Goal: Task Accomplishment & Management: Manage account settings

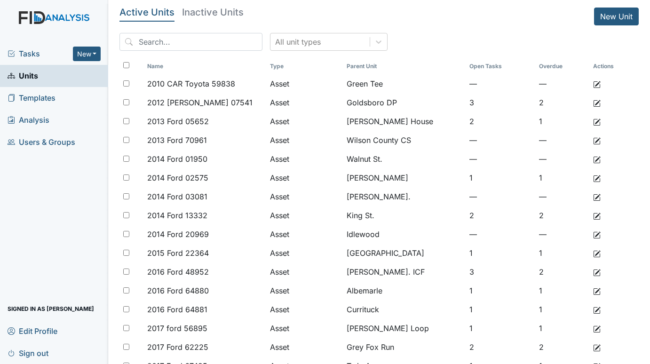
click at [37, 58] on span "Tasks" at bounding box center [40, 53] width 65 height 11
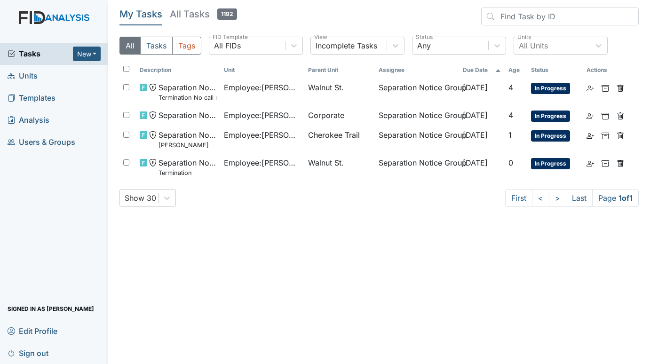
click at [29, 75] on span "Units" at bounding box center [23, 76] width 30 height 15
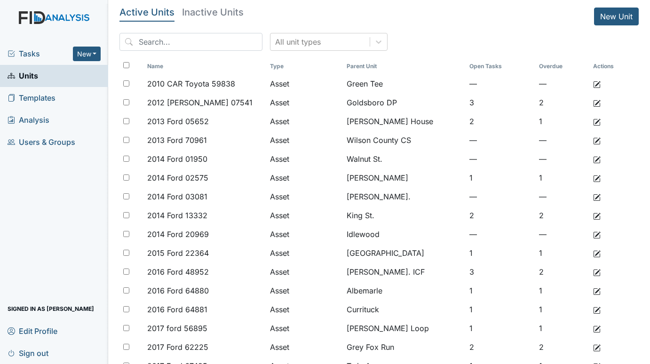
click at [223, 11] on h5 "Inactive Units" at bounding box center [213, 12] width 62 height 9
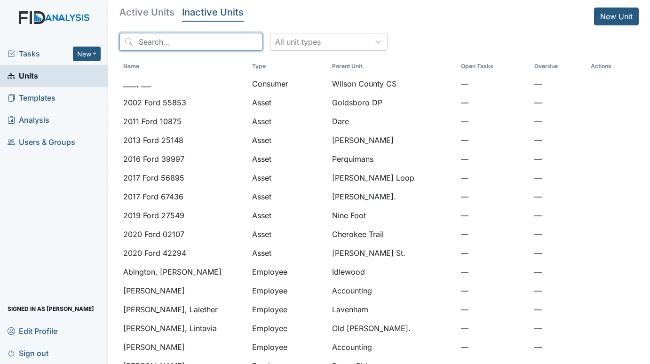
click at [202, 43] on input "search" at bounding box center [191, 42] width 143 height 18
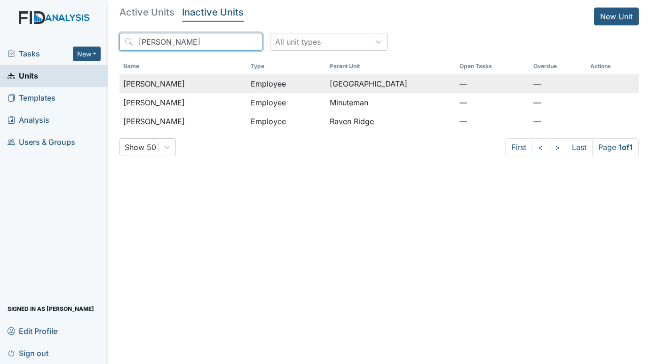
type input "hines"
click at [172, 78] on td "Hines, Tammy" at bounding box center [183, 83] width 127 height 19
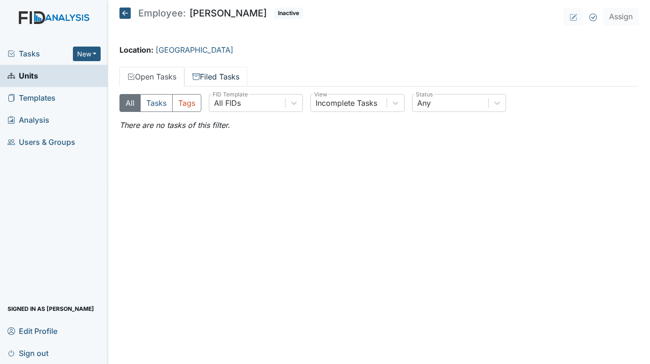
click at [216, 78] on link "Filed Tasks" at bounding box center [215, 77] width 63 height 20
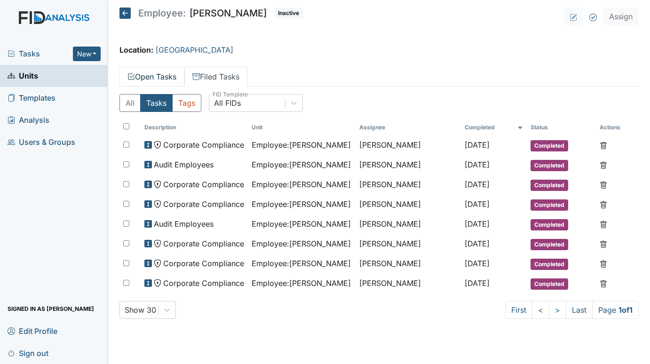
click at [147, 78] on link "Open Tasks" at bounding box center [152, 77] width 65 height 20
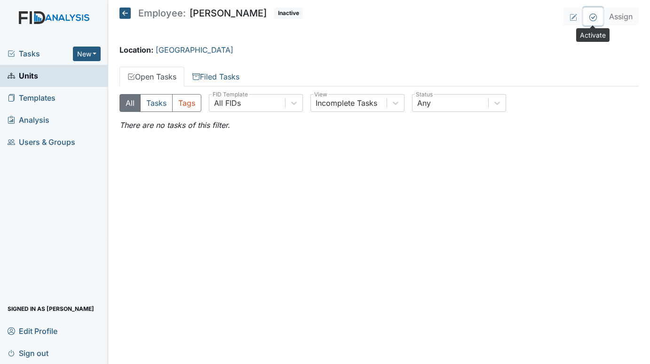
click at [590, 21] on button at bounding box center [593, 17] width 20 height 18
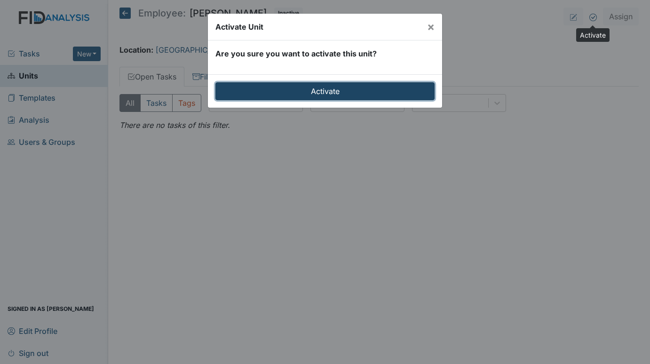
click at [352, 87] on input "Activate" at bounding box center [324, 91] width 219 height 18
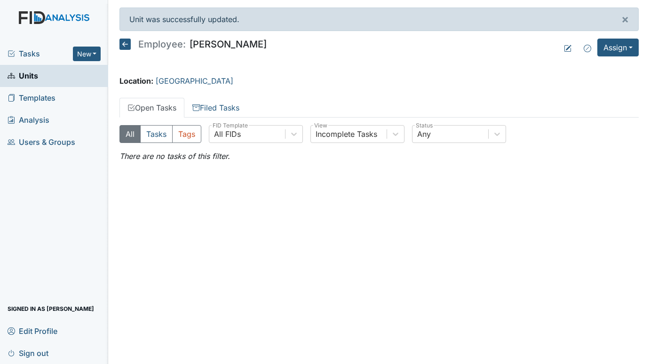
click at [18, 75] on span "Units" at bounding box center [23, 76] width 31 height 15
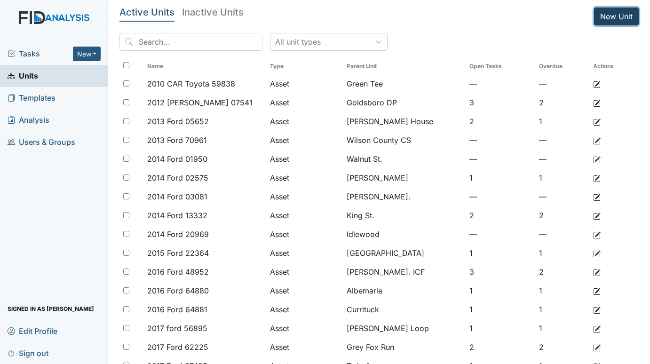
click at [594, 10] on link "New Unit" at bounding box center [616, 17] width 45 height 18
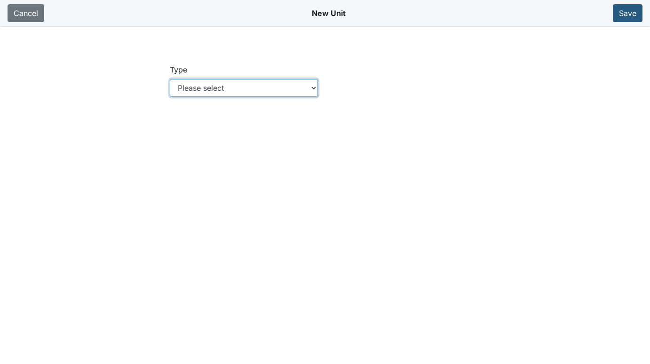
click at [313, 86] on select "Please select Location Location: Employee Location: Consumer Location: Asset Lo…" at bounding box center [244, 88] width 149 height 18
select select "c73a534c-0e54-49e9-a002-c9fa01df8b69"
click at [170, 79] on select "Please select Location Location: Employee Location: Consumer Location: Asset Lo…" at bounding box center [244, 88] width 149 height 18
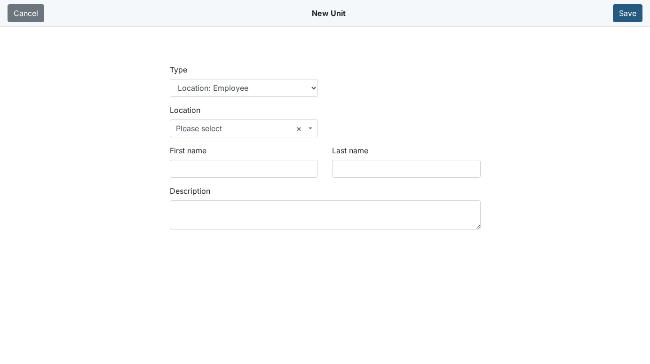
click at [213, 124] on span "× Please select" at bounding box center [241, 128] width 131 height 11
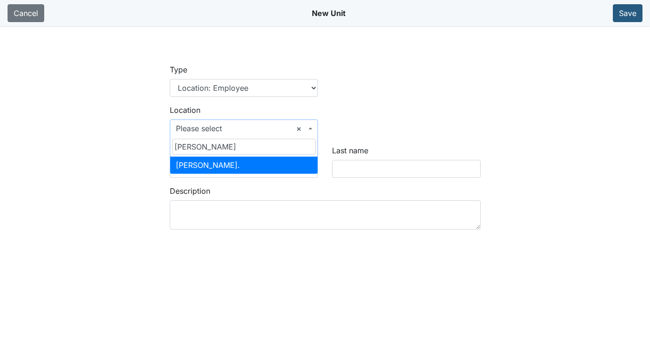
type input "[PERSON_NAME]"
select select "1dfc2803-1e92-4379-960e-b2e2f47087b4"
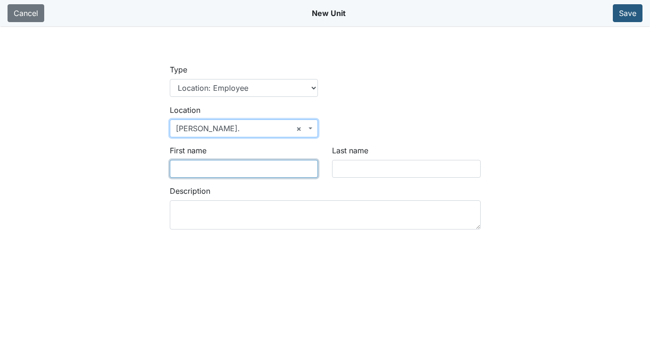
click at [204, 169] on input "First name" at bounding box center [244, 169] width 149 height 18
type input "Kamari"
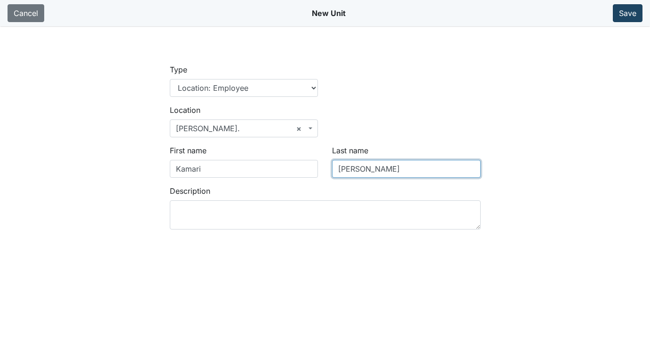
type input "Norman"
click at [621, 13] on button "Save" at bounding box center [628, 13] width 30 height 18
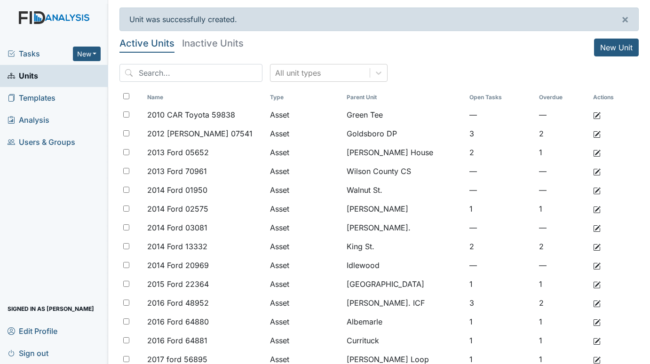
click at [29, 56] on span "Tasks" at bounding box center [40, 53] width 65 height 11
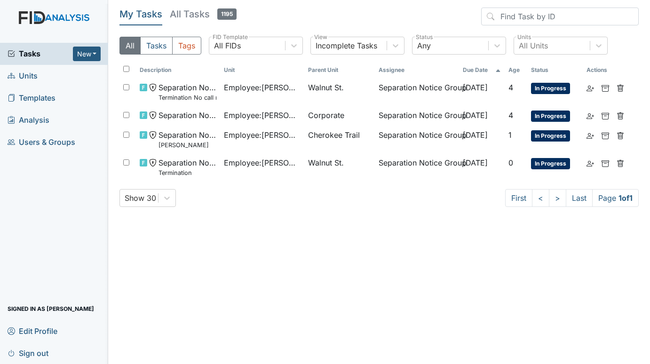
click at [36, 78] on span "Units" at bounding box center [23, 76] width 30 height 15
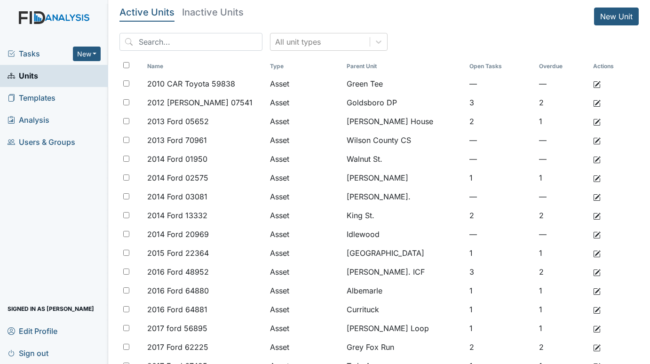
click at [20, 52] on span "Tasks" at bounding box center [40, 53] width 65 height 11
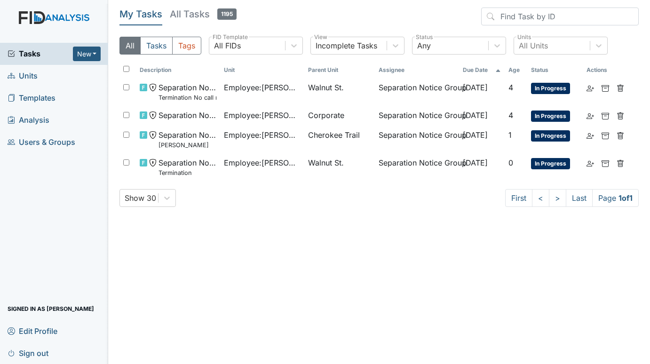
click at [24, 73] on span "Units" at bounding box center [23, 76] width 30 height 15
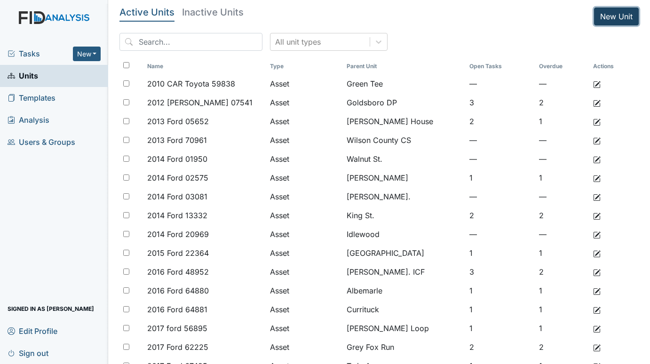
drag, startPoint x: 600, startPoint y: 20, endPoint x: 580, endPoint y: 26, distance: 21.1
click at [600, 20] on link "New Unit" at bounding box center [616, 17] width 45 height 18
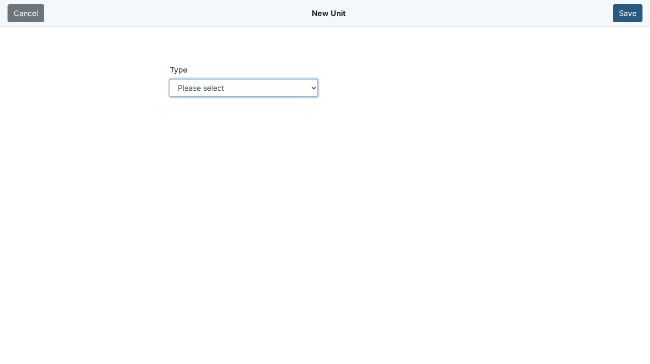
click at [314, 85] on select "Please select Location Location: Employee Location: Consumer Location: Asset Lo…" at bounding box center [244, 88] width 149 height 18
select select "c73a534c-0e54-49e9-a002-c9fa01df8b69"
click at [170, 79] on select "Please select Location Location: Employee Location: Consumer Location: Asset Lo…" at bounding box center [244, 88] width 149 height 18
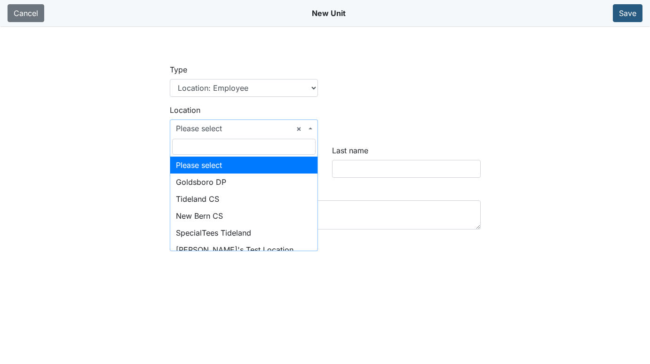
click at [314, 127] on span "× Please select" at bounding box center [244, 129] width 149 height 18
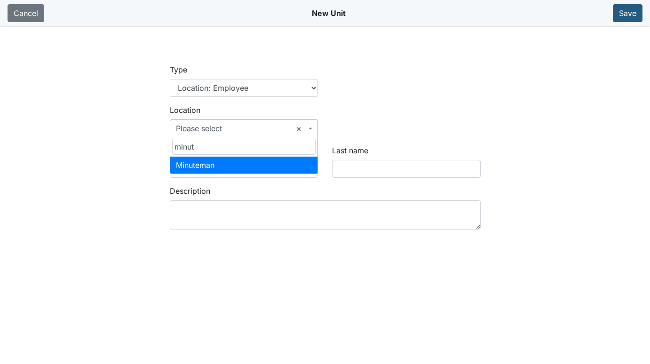
type input "minut"
select select "7c7f61de-1a92-43e5-a4ba-45c9999114ad"
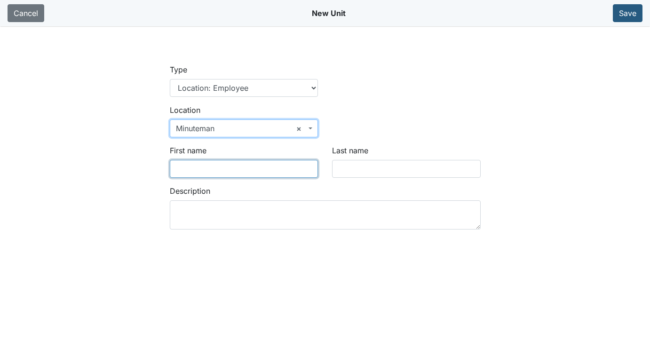
click at [220, 171] on input "First name" at bounding box center [244, 169] width 149 height 18
type input "Tytianna"
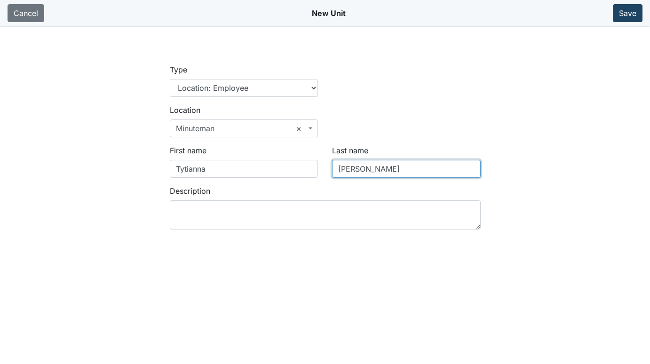
type input "Adams"
click at [628, 12] on button "Save" at bounding box center [628, 13] width 30 height 18
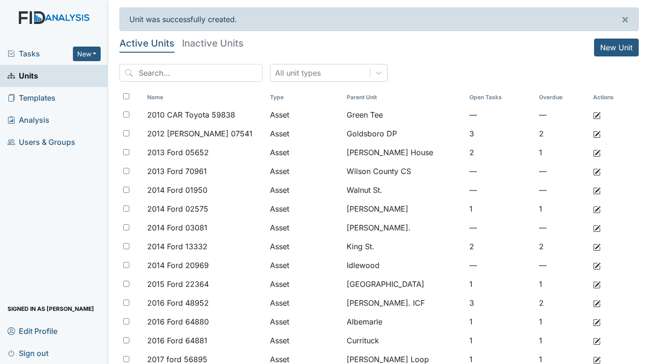
click at [20, 56] on span "Tasks" at bounding box center [40, 53] width 65 height 11
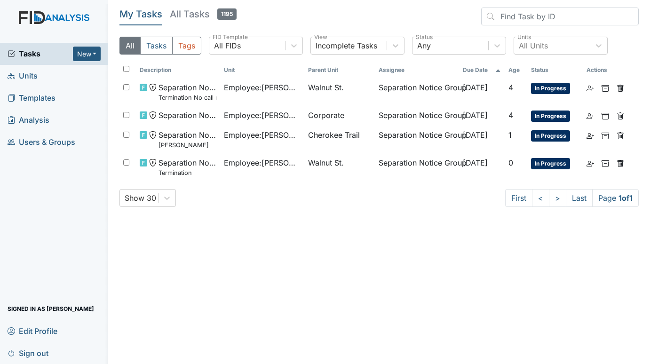
click at [30, 72] on span "Units" at bounding box center [23, 76] width 30 height 15
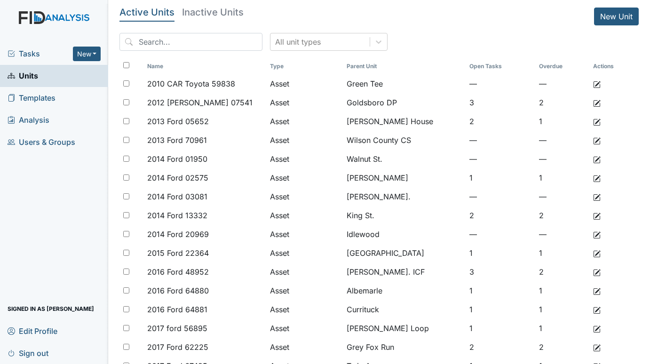
click at [22, 51] on span "Tasks" at bounding box center [40, 53] width 65 height 11
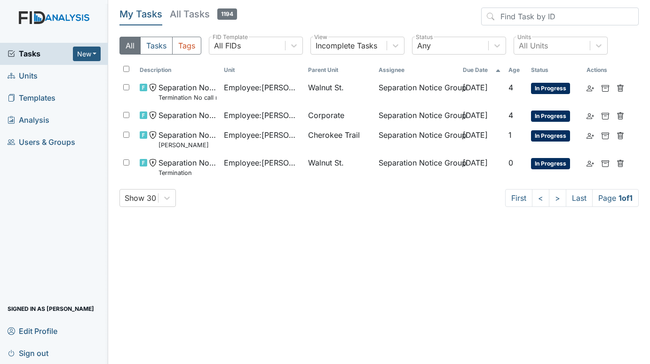
click at [18, 76] on span "Units" at bounding box center [23, 76] width 30 height 15
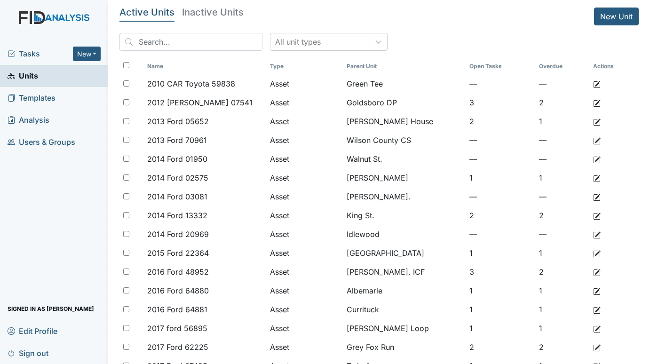
click at [40, 49] on span "Tasks" at bounding box center [40, 53] width 65 height 11
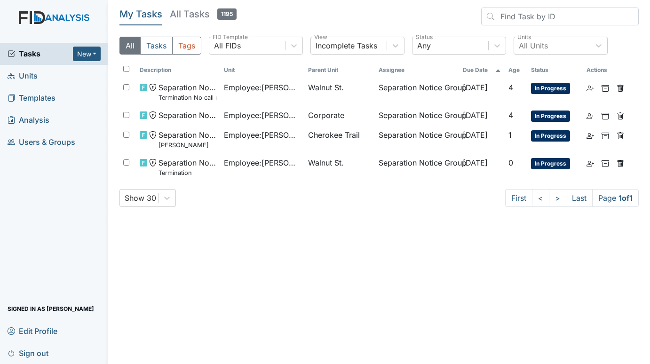
click at [32, 76] on span "Units" at bounding box center [23, 76] width 30 height 15
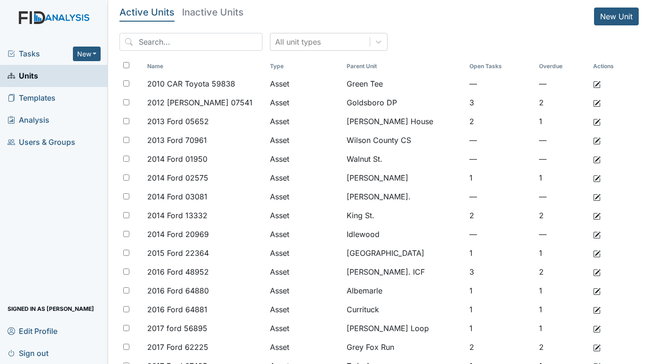
click at [37, 54] on span "Tasks" at bounding box center [40, 53] width 65 height 11
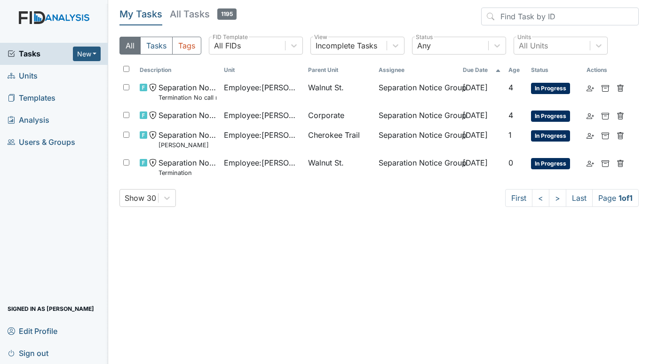
click at [33, 75] on span "Units" at bounding box center [23, 76] width 30 height 15
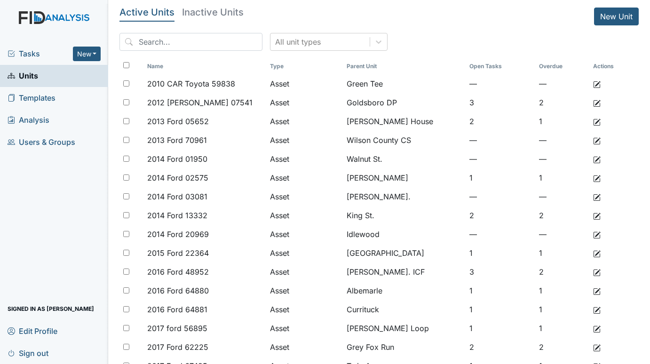
click at [32, 50] on span "Tasks" at bounding box center [40, 53] width 65 height 11
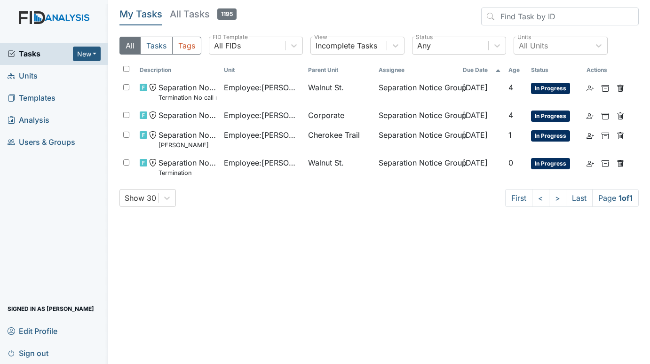
click at [23, 71] on span "Units" at bounding box center [23, 76] width 30 height 15
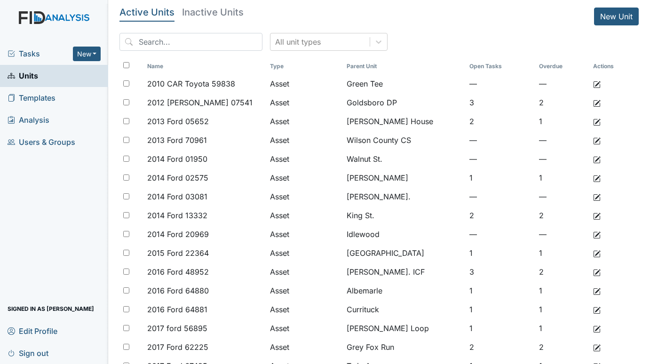
click at [27, 50] on span "Tasks" at bounding box center [40, 53] width 65 height 11
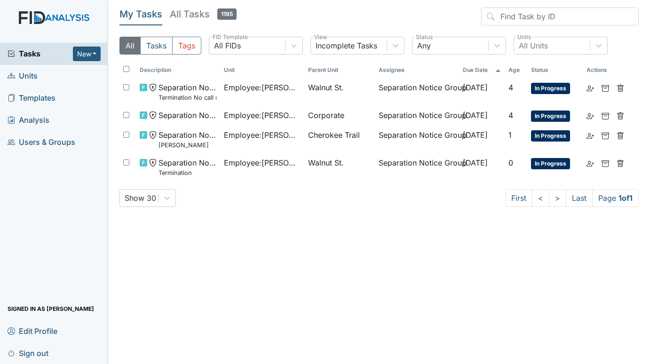
click at [31, 72] on span "Units" at bounding box center [23, 76] width 30 height 15
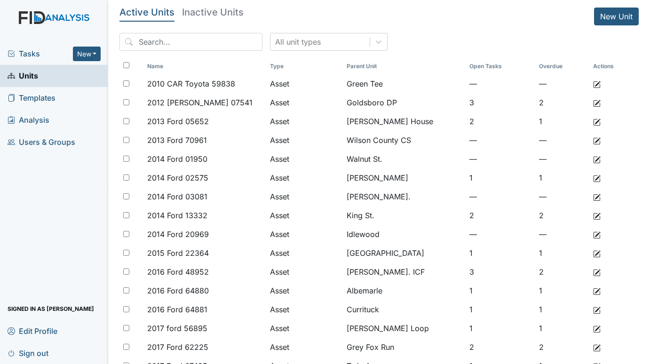
click at [30, 48] on span "Tasks" at bounding box center [40, 53] width 65 height 11
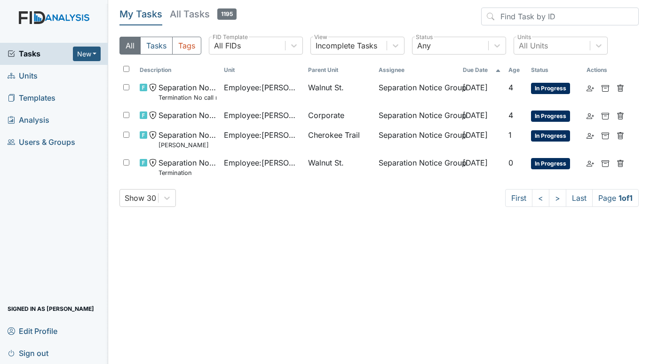
click at [32, 73] on span "Units" at bounding box center [23, 76] width 30 height 15
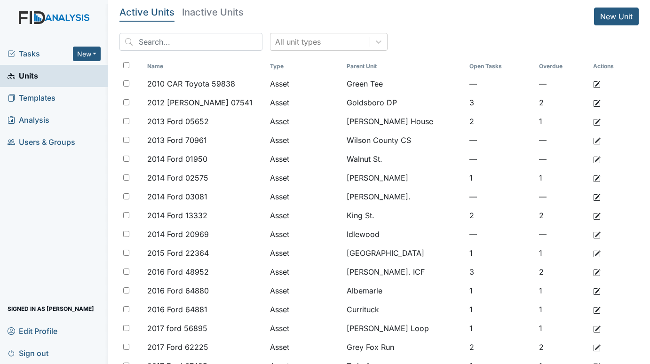
click at [33, 54] on span "Tasks" at bounding box center [40, 53] width 65 height 11
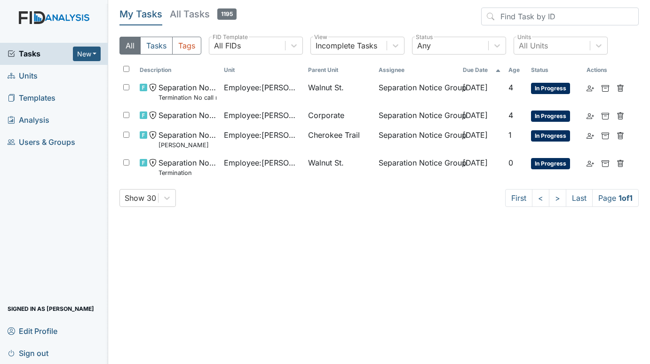
click at [20, 72] on span "Units" at bounding box center [23, 76] width 30 height 15
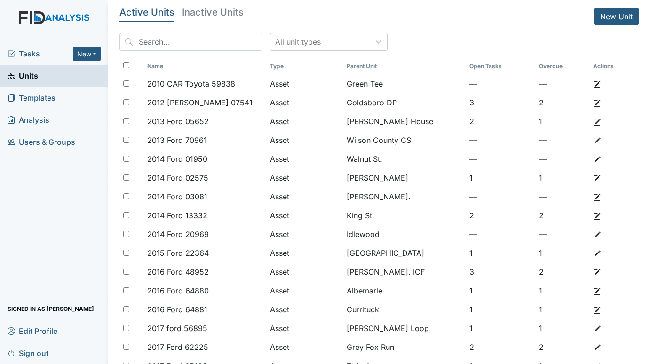
click at [42, 53] on span "Tasks" at bounding box center [40, 53] width 65 height 11
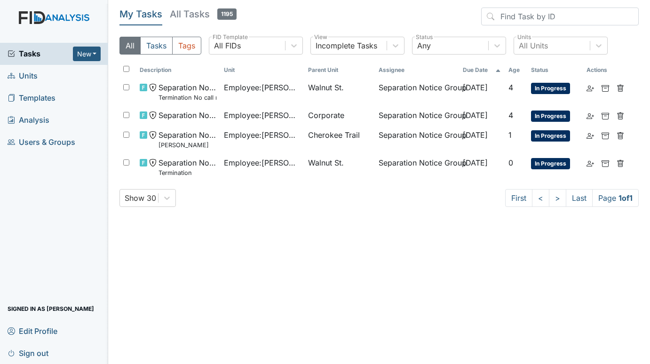
click at [20, 75] on span "Units" at bounding box center [23, 76] width 30 height 15
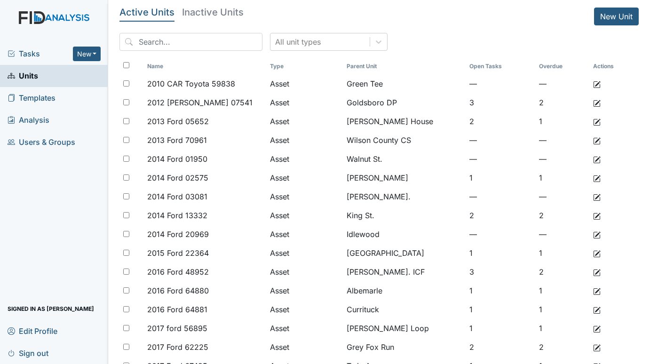
click at [34, 54] on span "Tasks" at bounding box center [40, 53] width 65 height 11
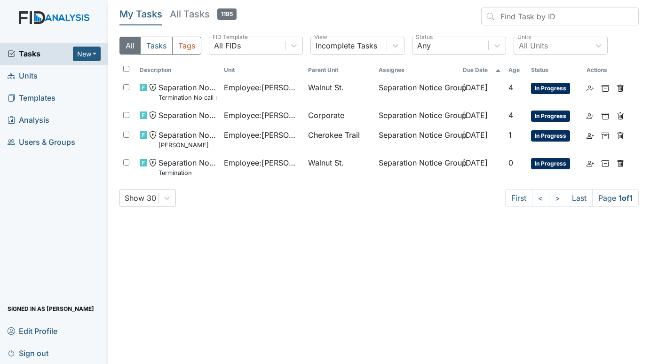
click at [37, 75] on span "Units" at bounding box center [23, 76] width 30 height 15
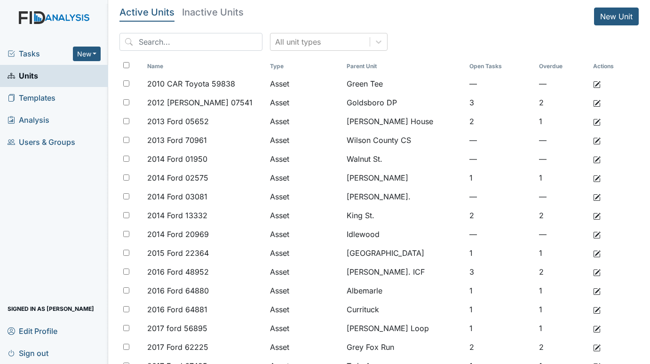
click at [33, 53] on span "Tasks" at bounding box center [40, 53] width 65 height 11
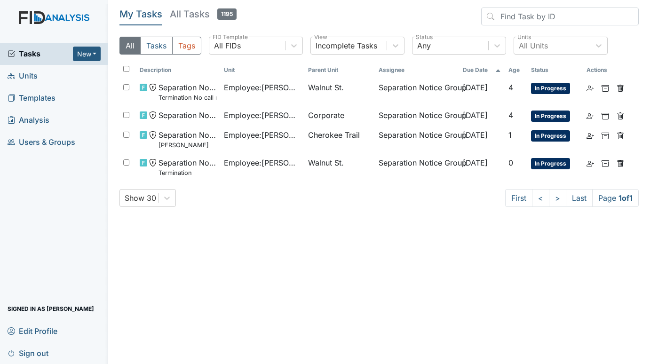
click at [31, 79] on span "Units" at bounding box center [23, 76] width 30 height 15
